Goal: Check status

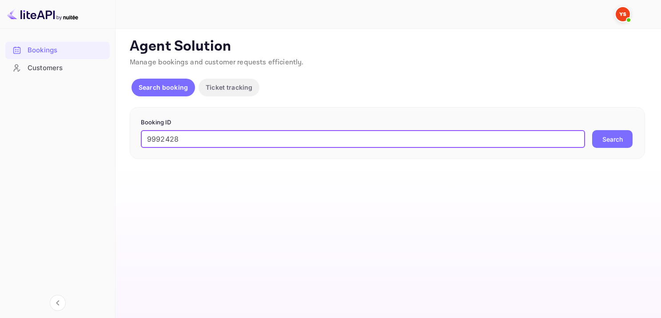
type input "9992428"
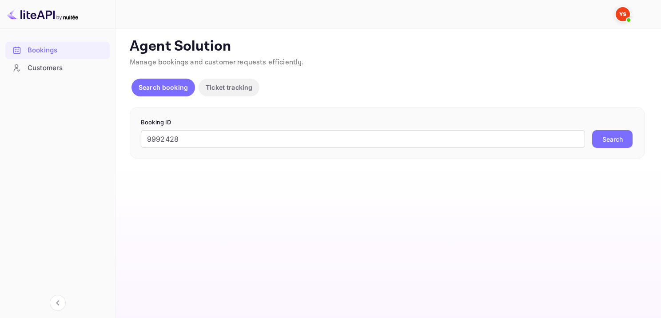
drag, startPoint x: 614, startPoint y: 144, endPoint x: 589, endPoint y: 164, distance: 32.5
click at [613, 144] on button "Search" at bounding box center [612, 139] width 40 height 18
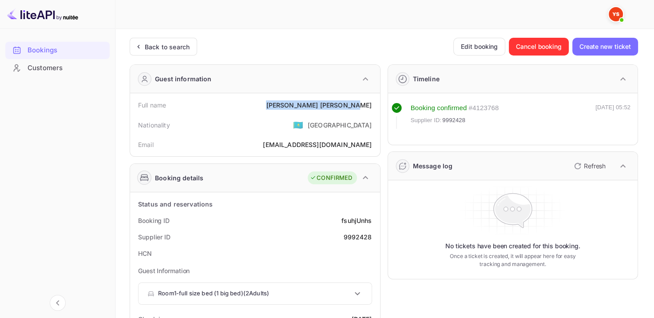
drag, startPoint x: 316, startPoint y: 105, endPoint x: 375, endPoint y: 107, distance: 58.7
click at [375, 107] on div "Full name [PERSON_NAME]" at bounding box center [255, 105] width 243 height 16
copy div "[PERSON_NAME]"
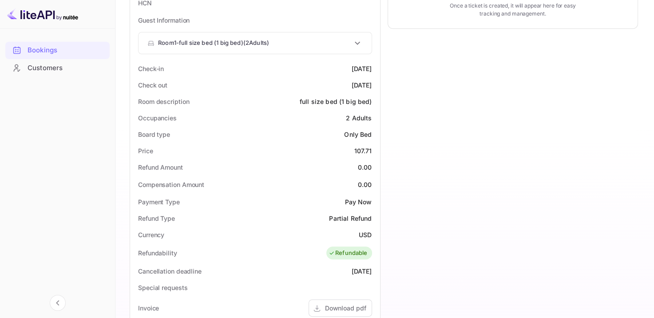
scroll to position [267, 0]
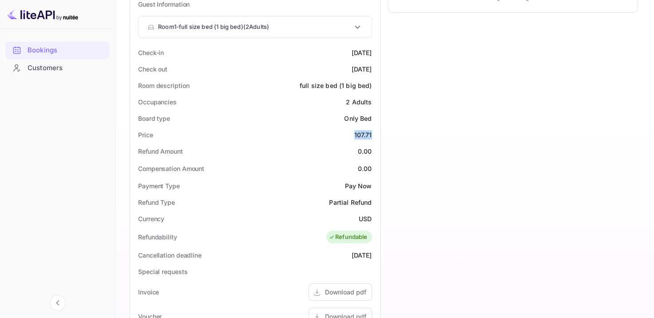
drag, startPoint x: 352, startPoint y: 130, endPoint x: 371, endPoint y: 131, distance: 19.1
click at [371, 131] on div "Price 107.71" at bounding box center [255, 135] width 243 height 16
copy div "107.71"
